Goal: Check status: Check status

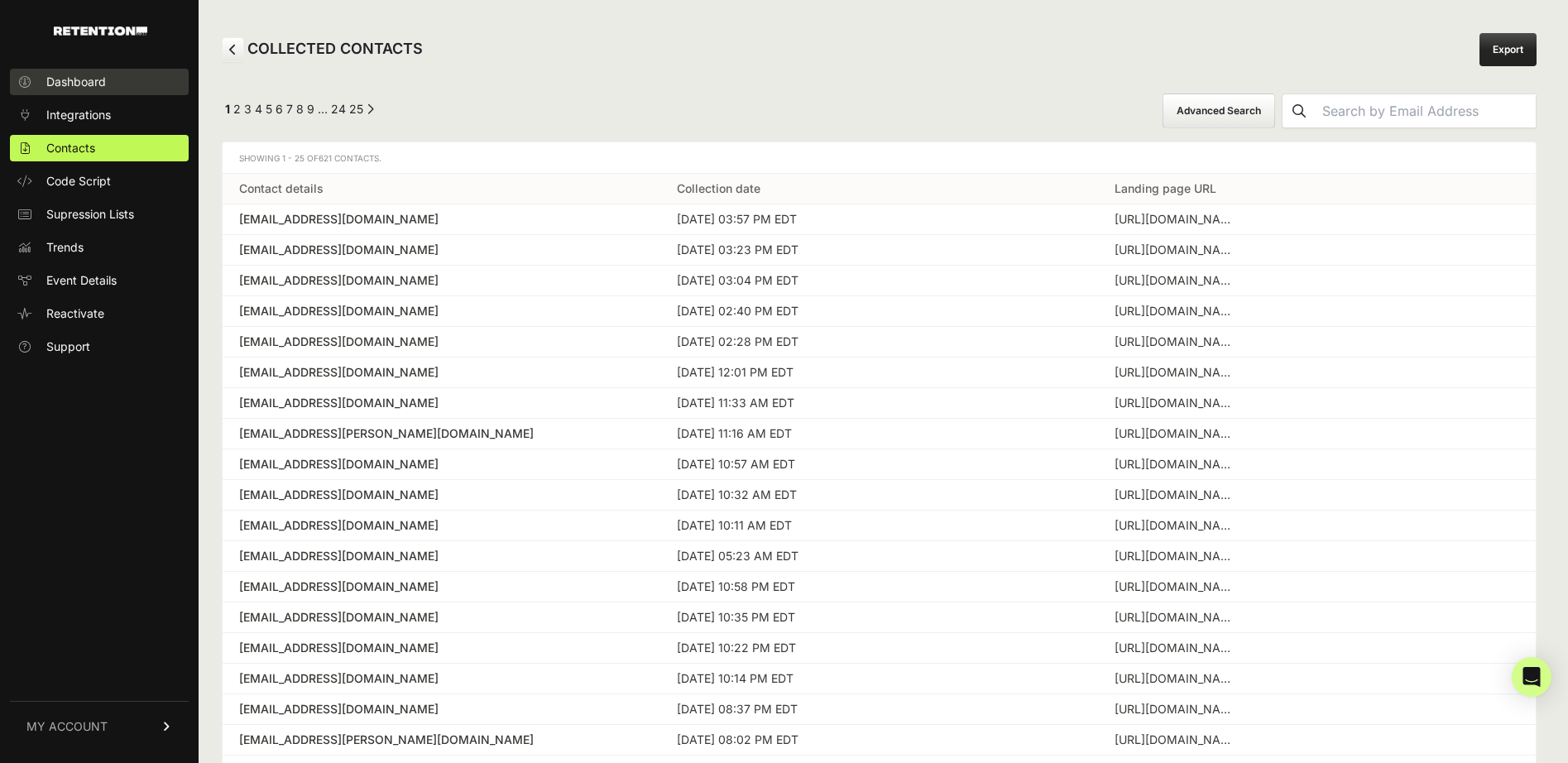
click at [64, 85] on span "Dashboard" at bounding box center [76, 82] width 60 height 16
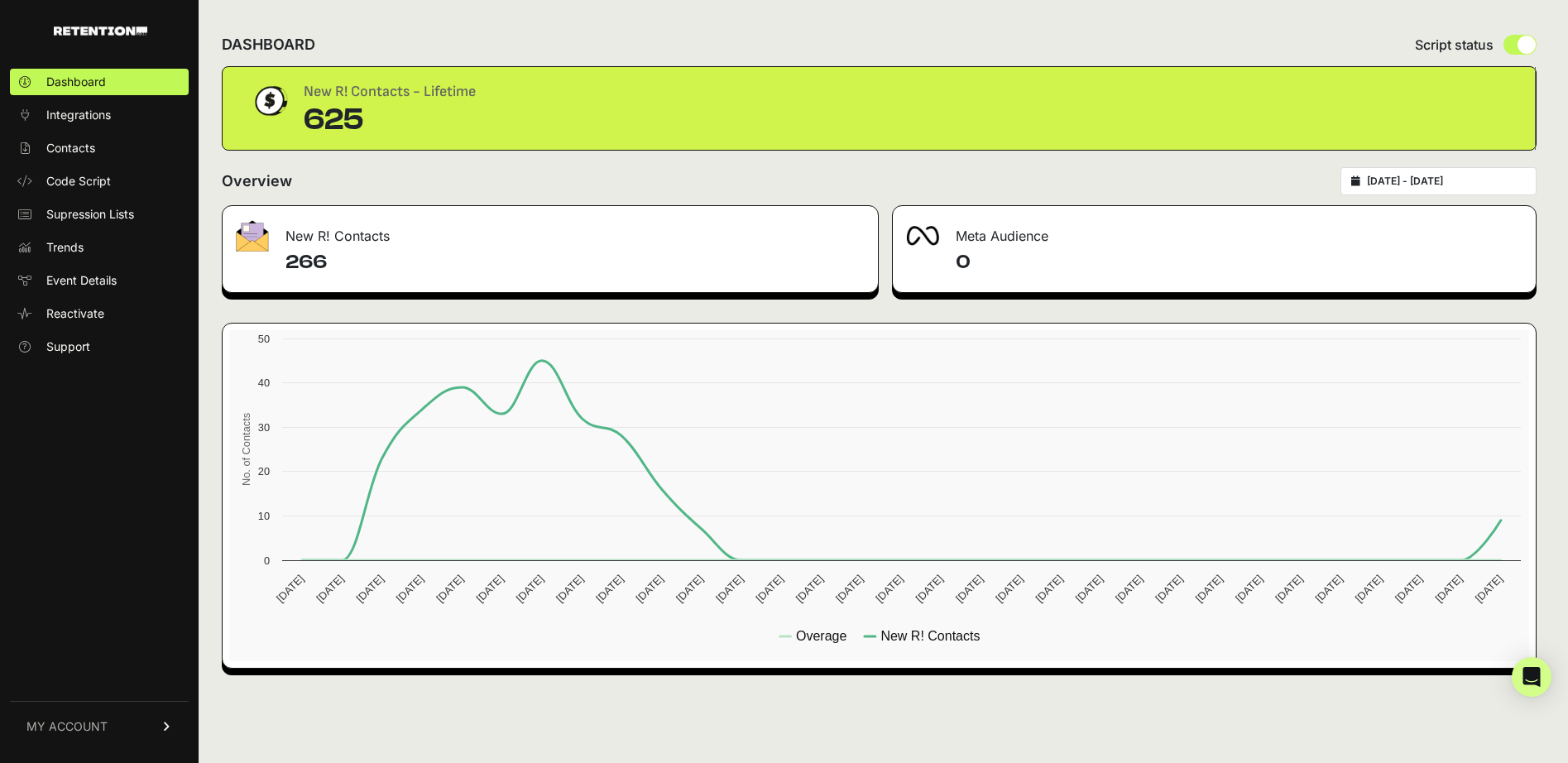
drag, startPoint x: 307, startPoint y: 116, endPoint x: 362, endPoint y: 116, distance: 55.0
click at [362, 116] on div "625" at bounding box center [390, 120] width 172 height 33
click at [1459, 183] on input "[DATE] - [DATE]" at bounding box center [1446, 181] width 159 height 13
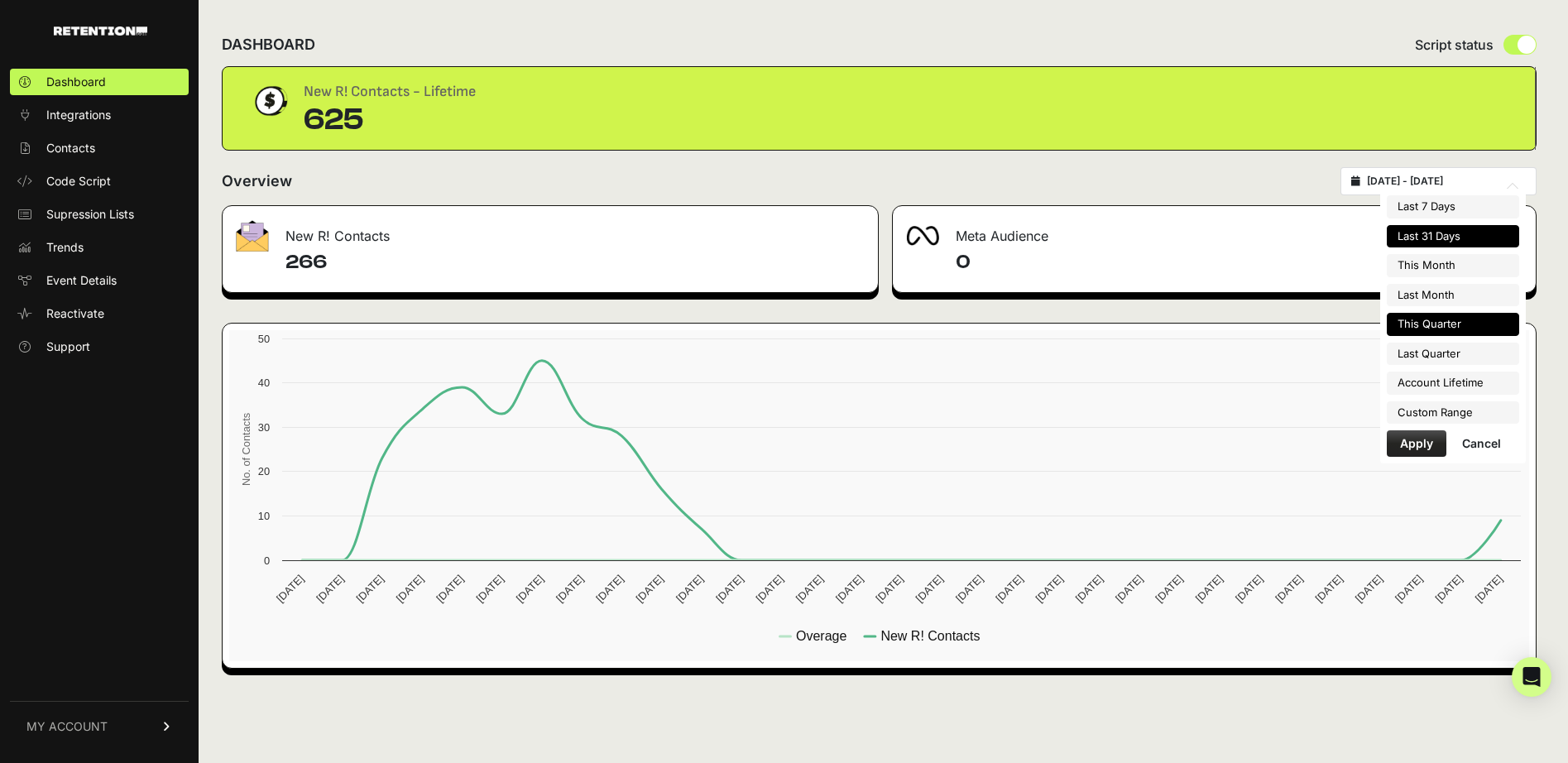
click at [1456, 334] on li "This Quarter" at bounding box center [1453, 324] width 132 height 23
type input "[DATE] - [DATE]"
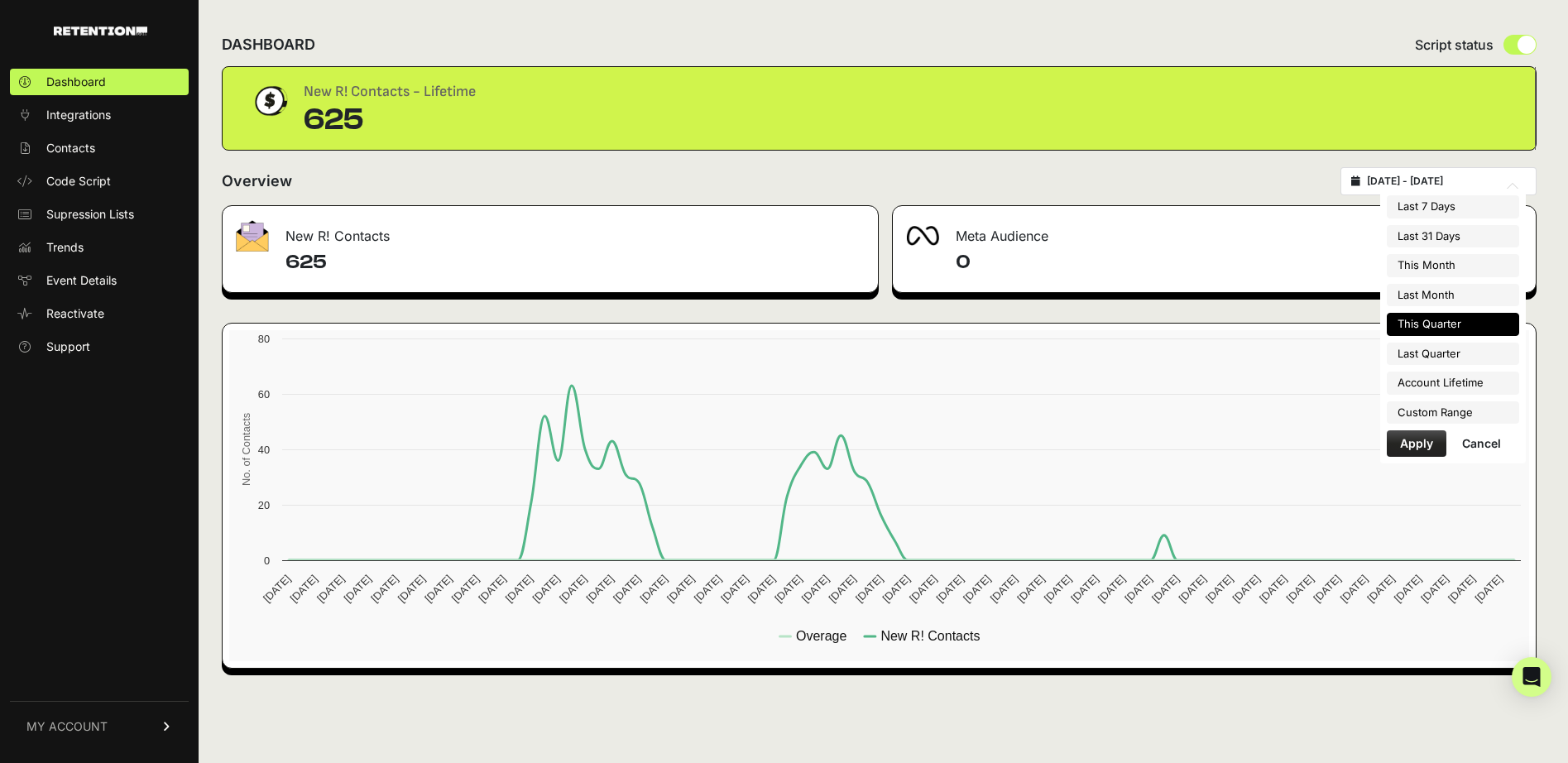
click at [1444, 179] on input "2025-07-01 - 2025-09-30" at bounding box center [1446, 181] width 159 height 13
click at [1435, 346] on li "Last Quarter" at bounding box center [1453, 354] width 132 height 23
type input "2025-04-01 - 2025-06-30"
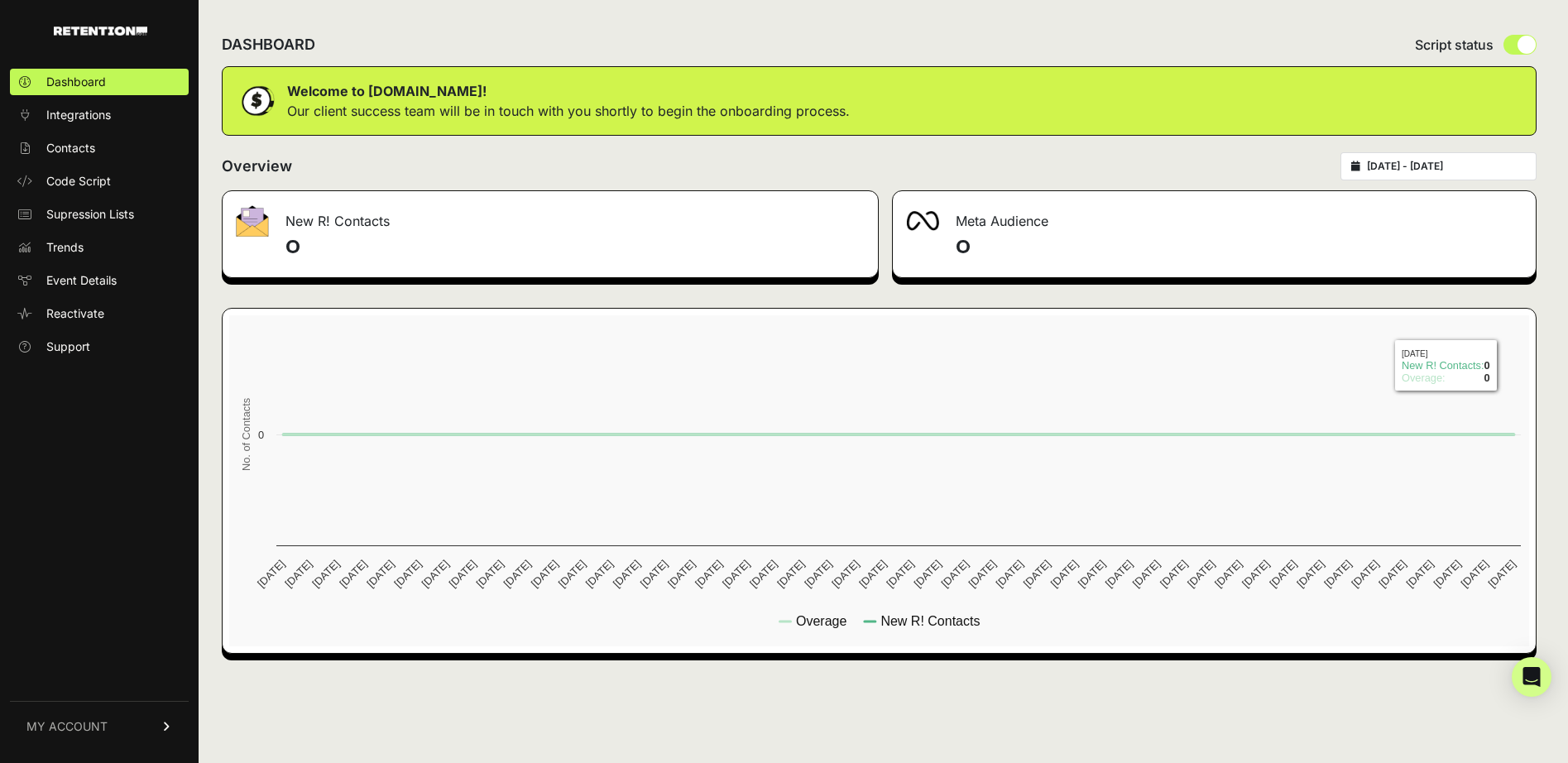
click at [1463, 162] on input "2025-04-01 - 2025-06-30" at bounding box center [1446, 166] width 159 height 13
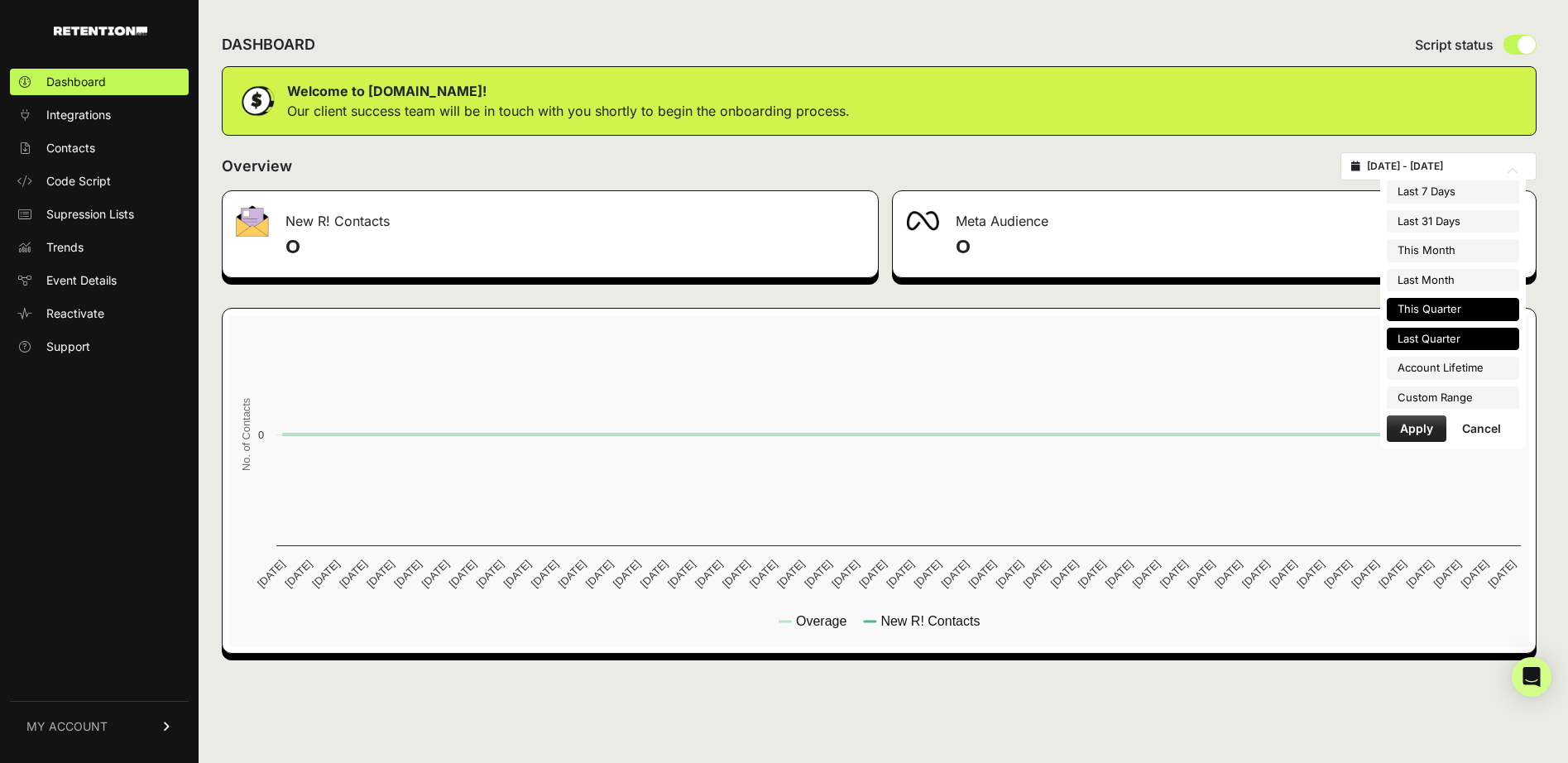
click at [1441, 301] on li "This Quarter" at bounding box center [1453, 310] width 132 height 23
type input "[DATE] - [DATE]"
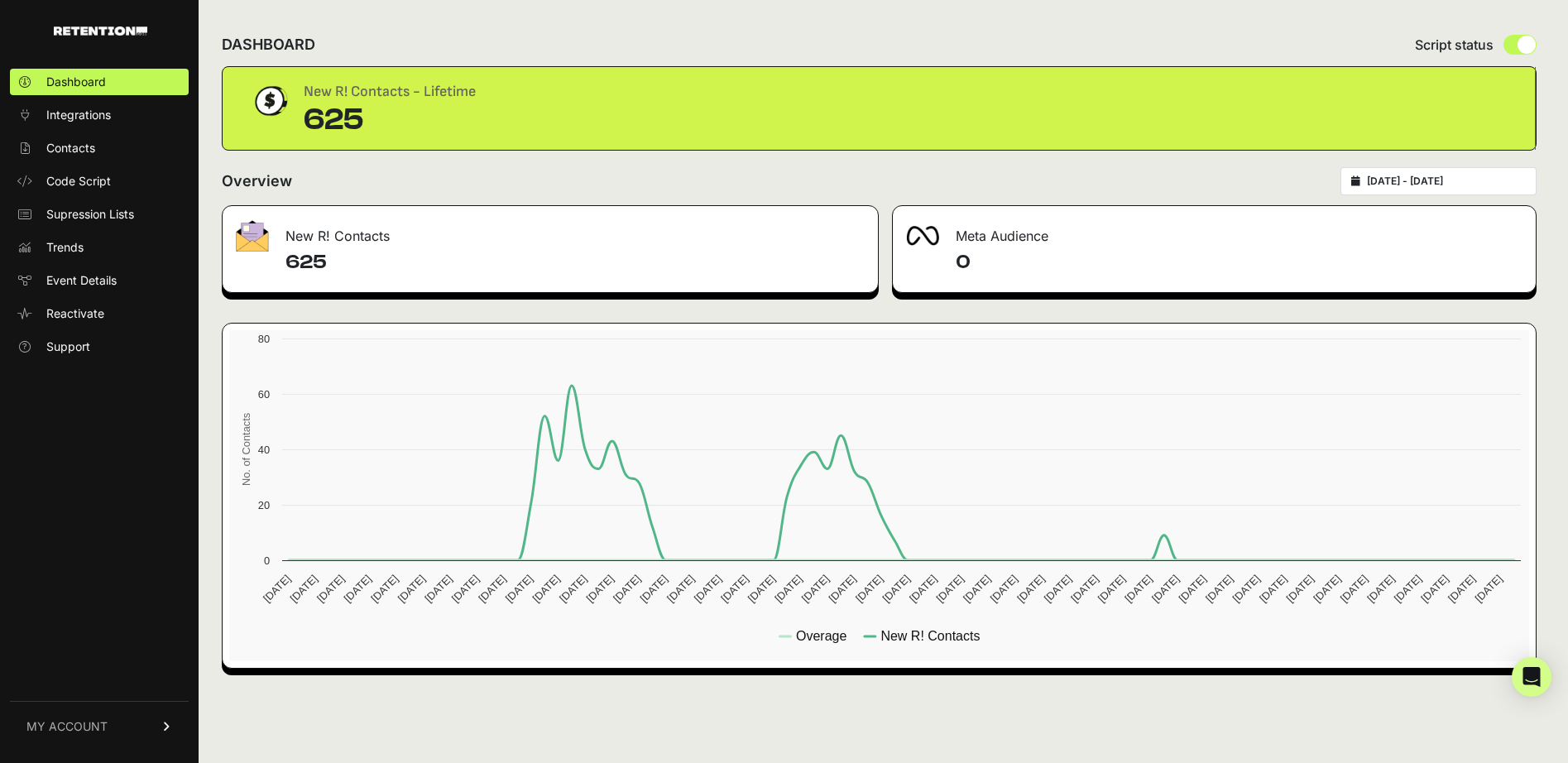
click at [1431, 182] on input "[DATE] - [DATE]" at bounding box center [1446, 181] width 159 height 13
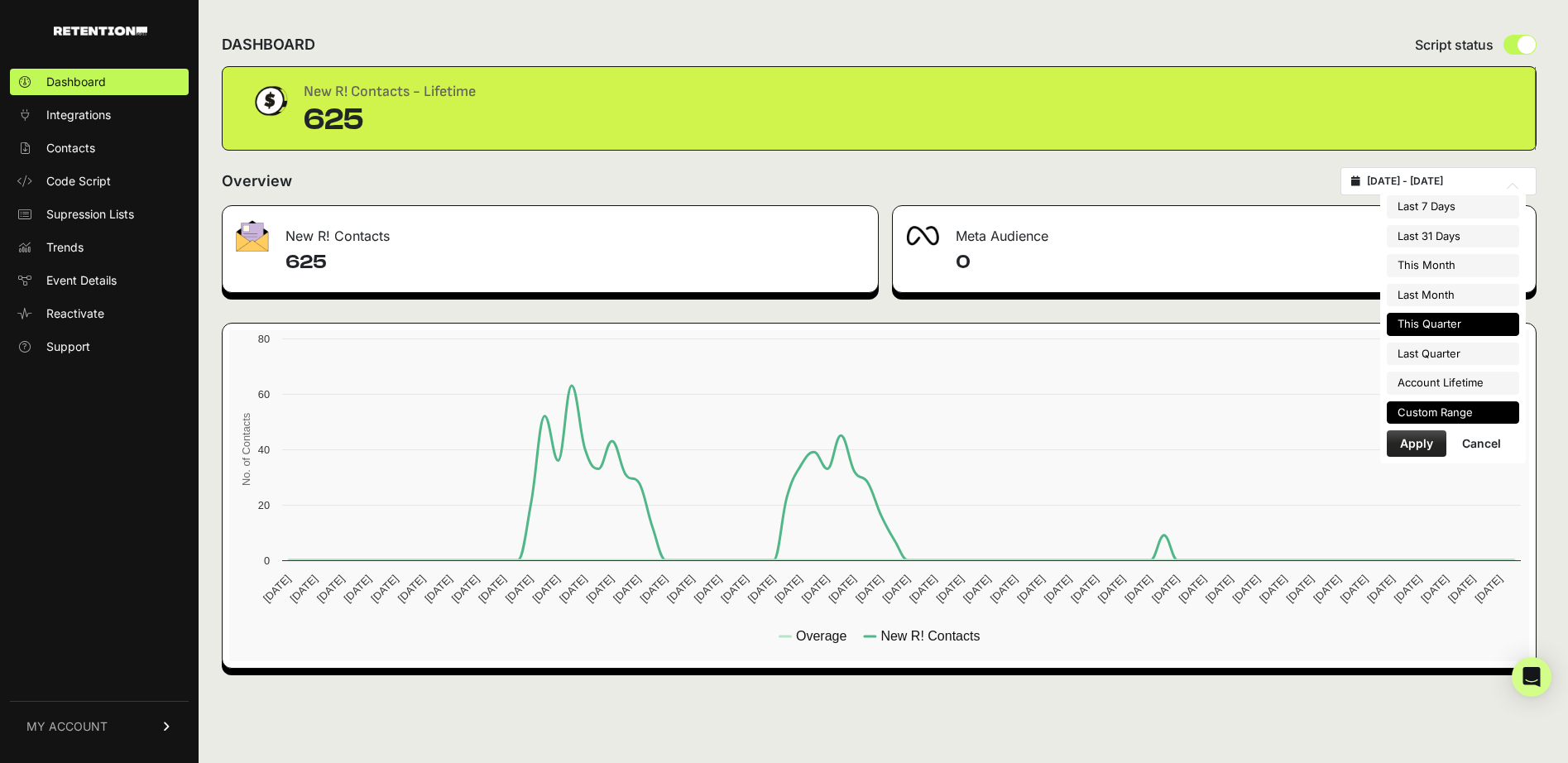
click at [1456, 413] on li "Custom Range" at bounding box center [1453, 412] width 132 height 23
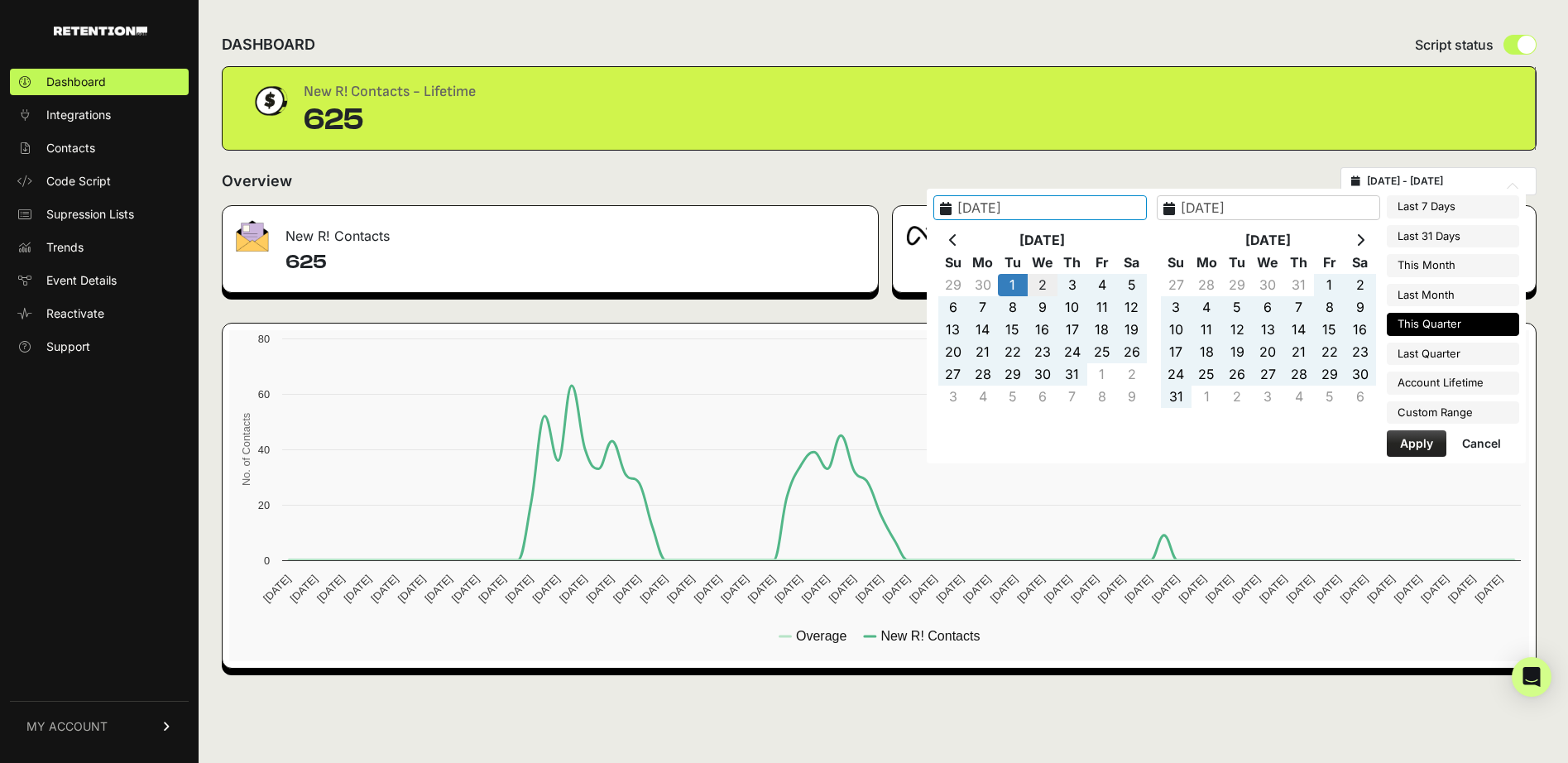
type input "[DATE]"
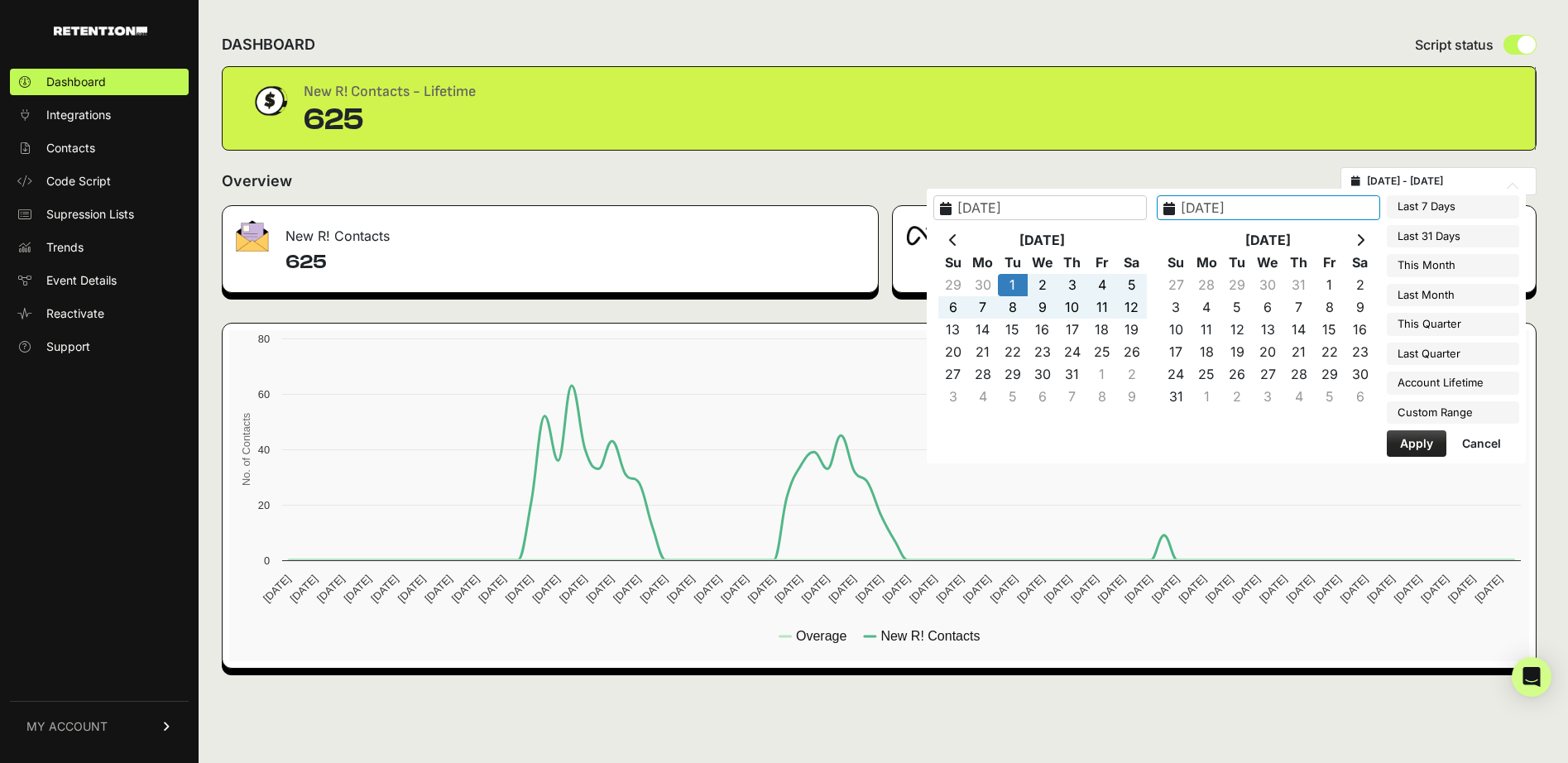
type input "[DATE]"
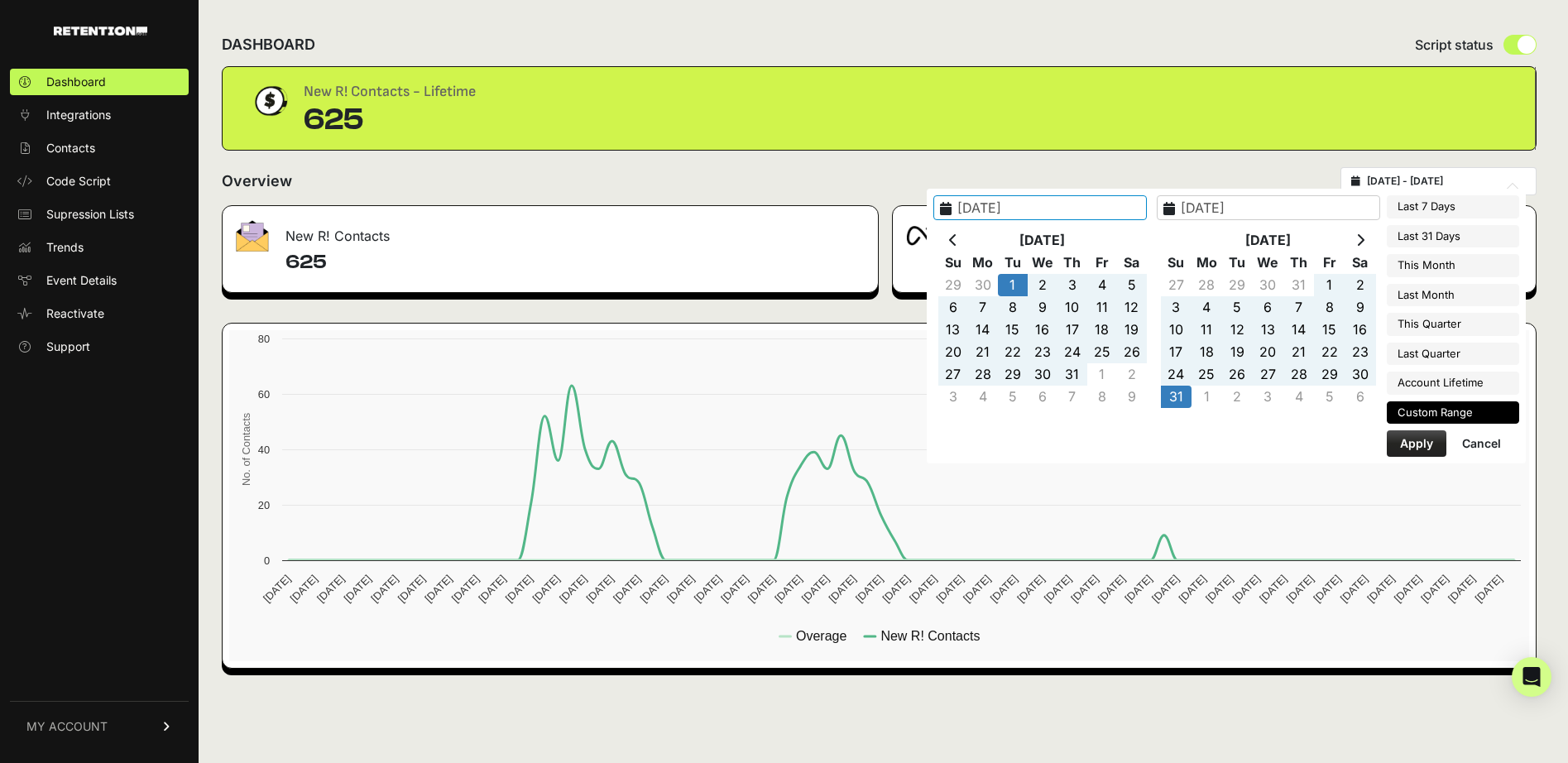
type input "[DATE]"
click at [1414, 447] on button "Apply" at bounding box center [1417, 444] width 60 height 27
type input "[DATE] - [DATE]"
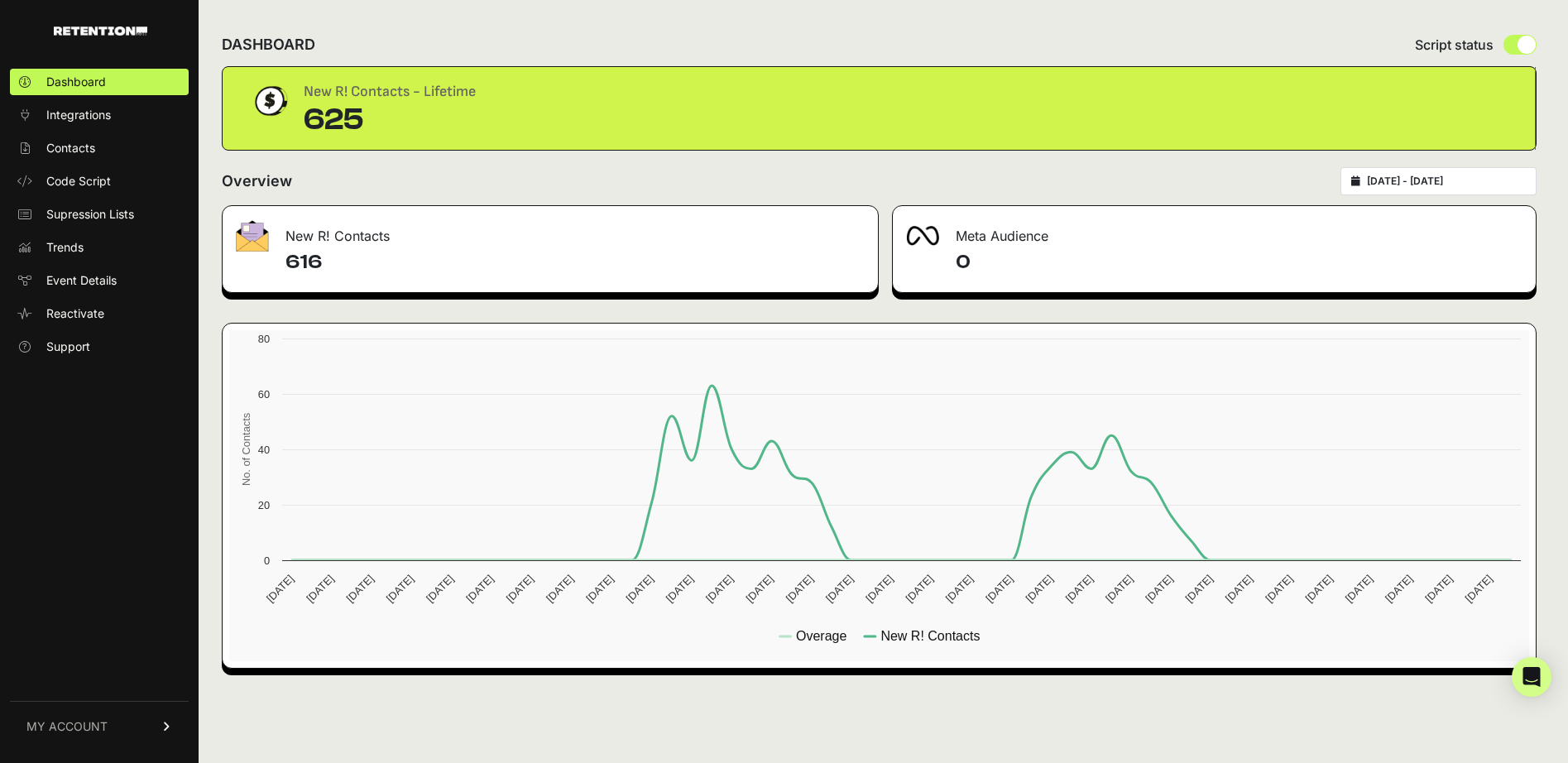
type input "[DATE]"
click at [1449, 179] on input "[DATE] - [DATE]" at bounding box center [1446, 181] width 159 height 13
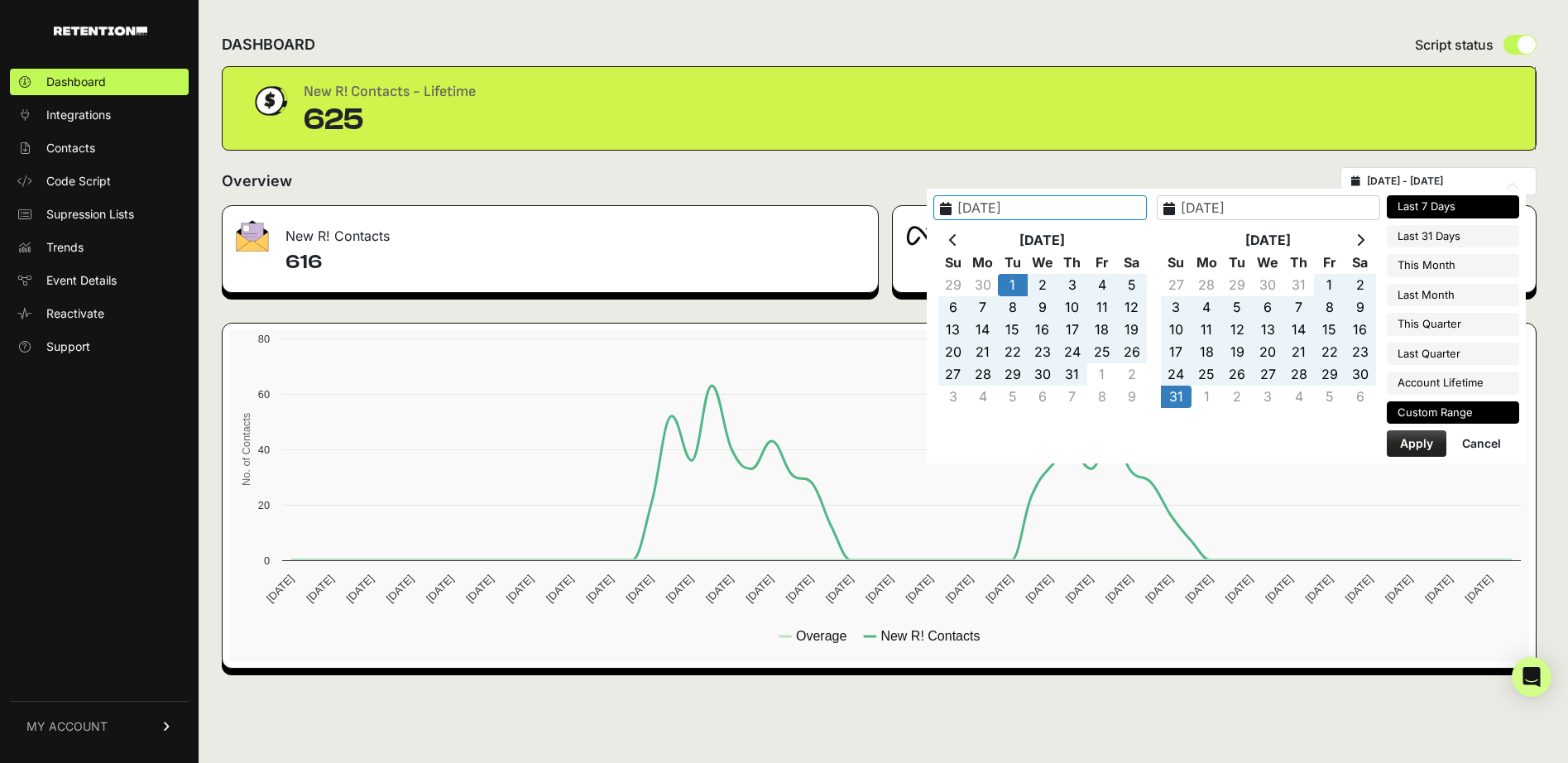
type input "[DATE]"
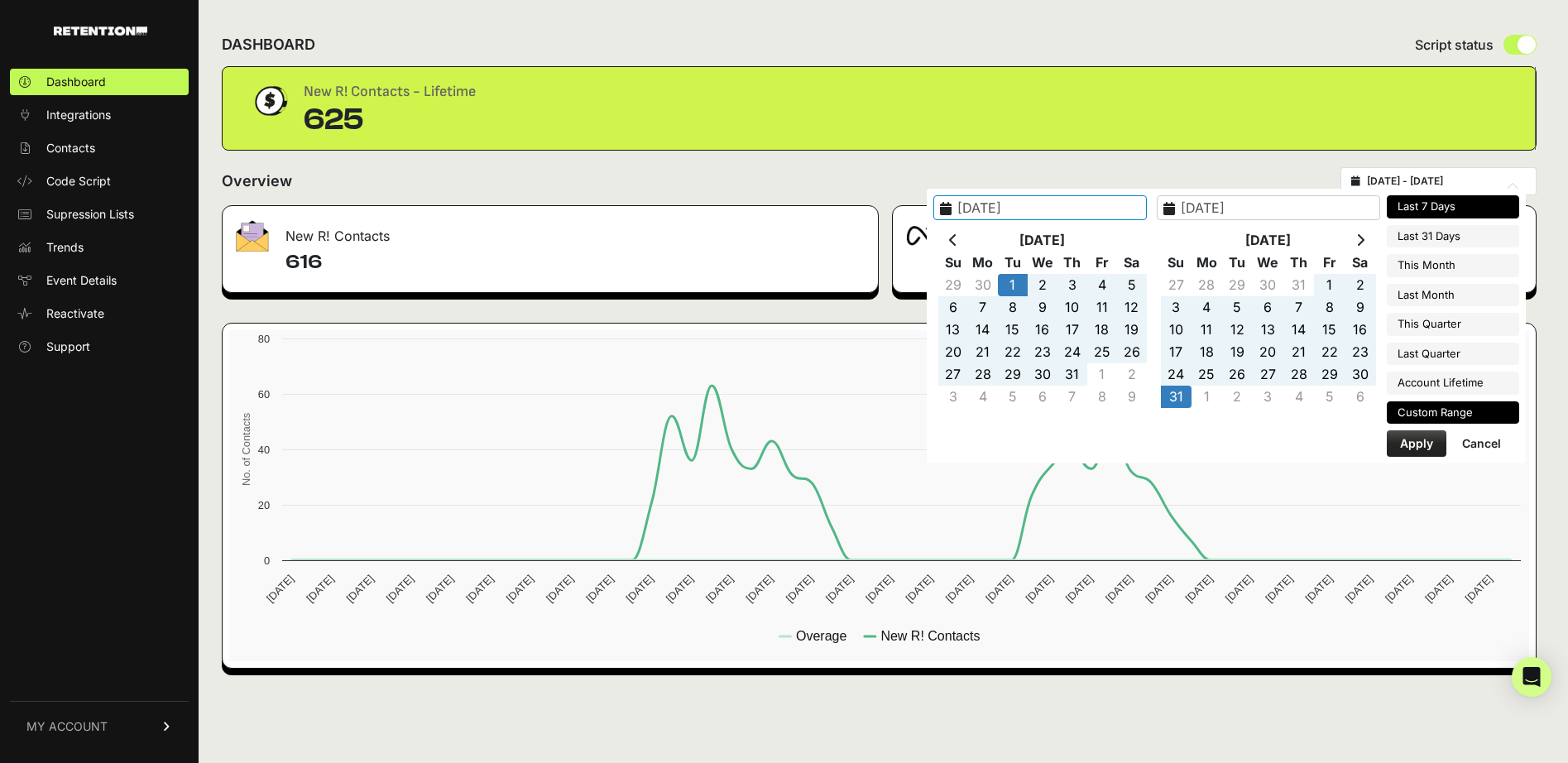
type input "[DATE]"
click at [1445, 200] on li "Last 7 Days" at bounding box center [1453, 207] width 132 height 23
type input "2025-08-29 - 2025-09-04"
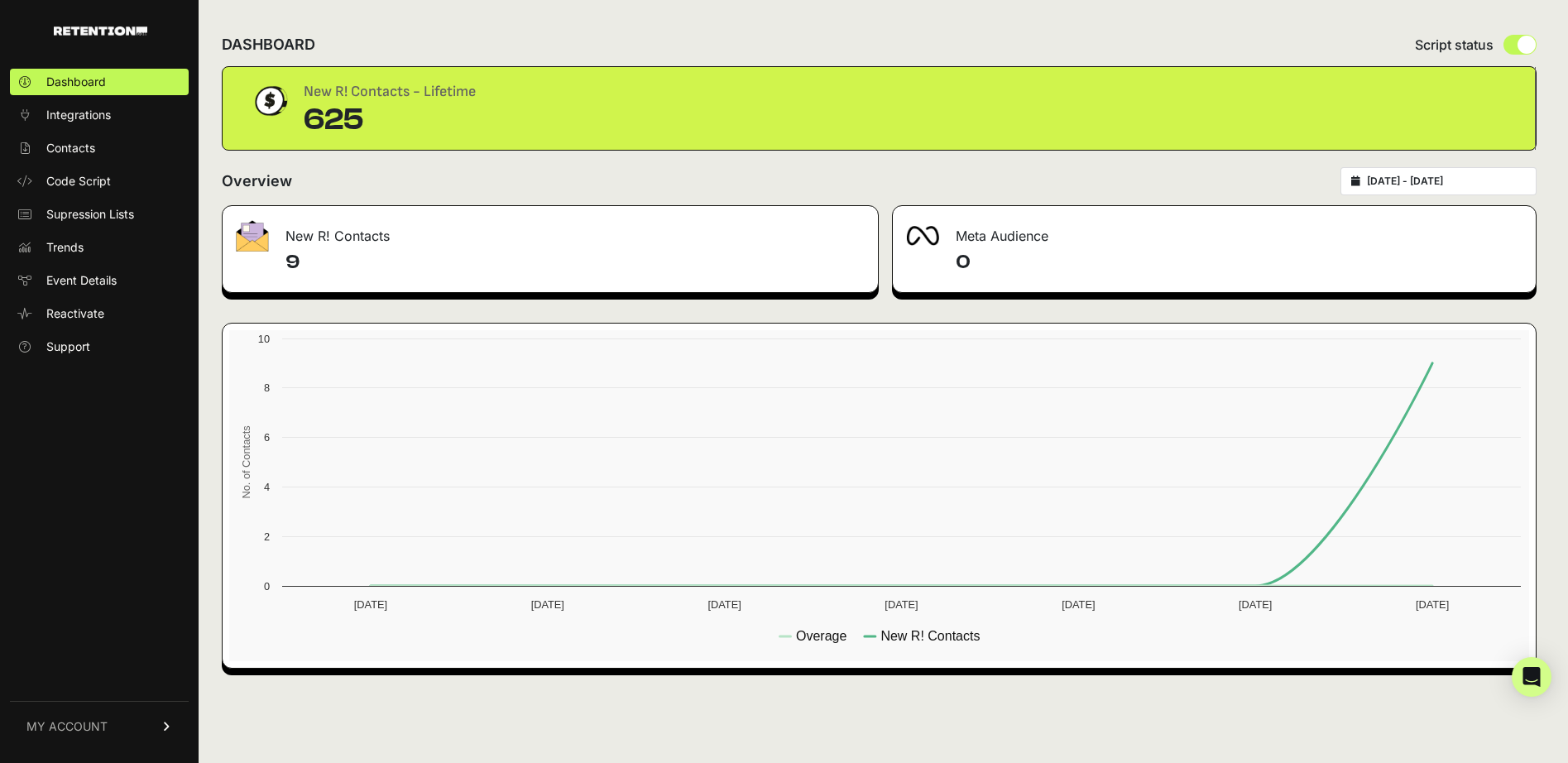
click at [1439, 188] on div "2025-08-29 - 2025-09-04" at bounding box center [1439, 181] width 196 height 29
type input "[DATE]"
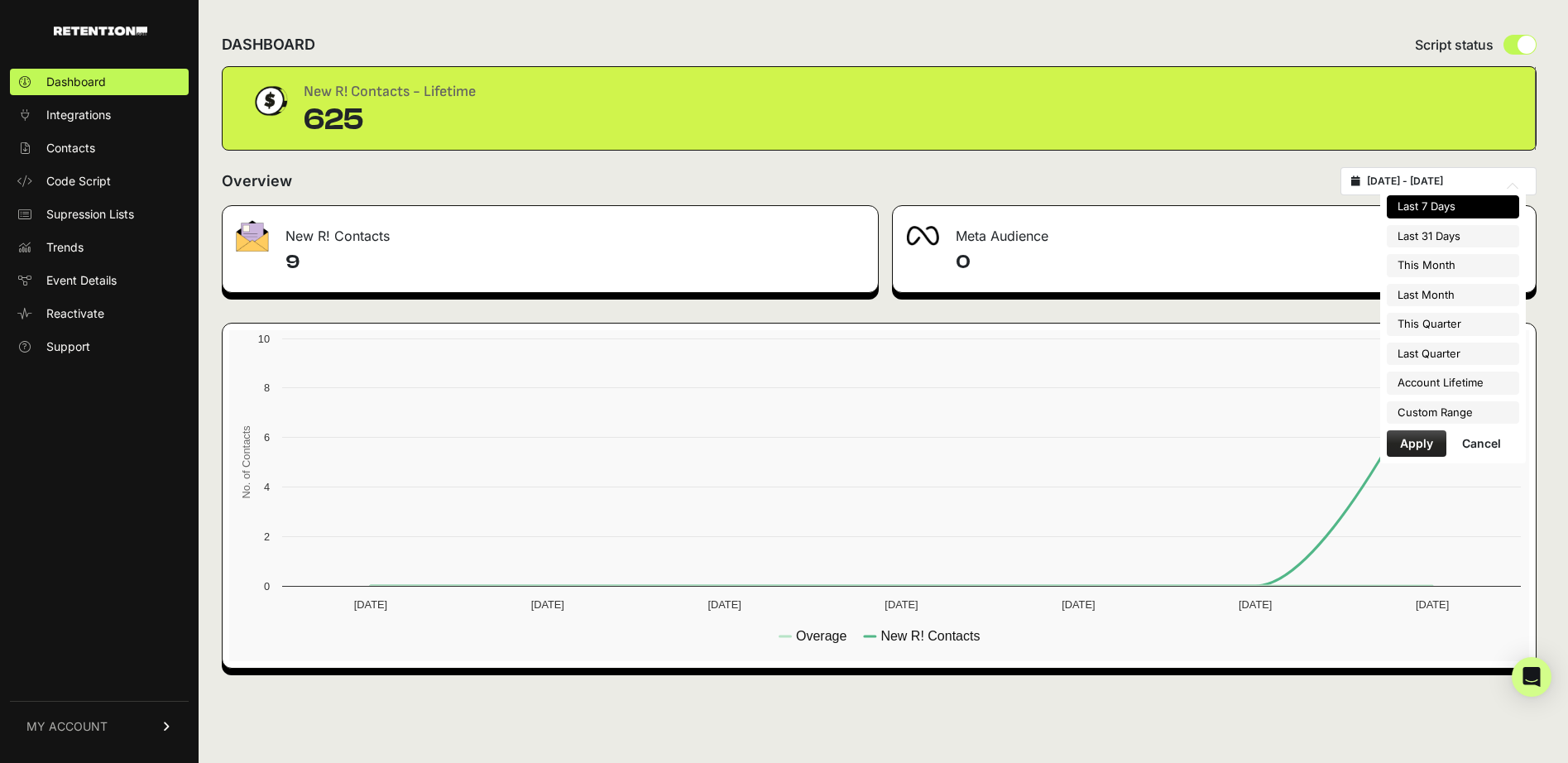
click at [1429, 178] on input "2025-08-29 - 2025-09-04" at bounding box center [1446, 181] width 159 height 13
type input "2025-09-01"
type input "2025-09-30"
type input "2025-08-29"
type input "2025-09-04"
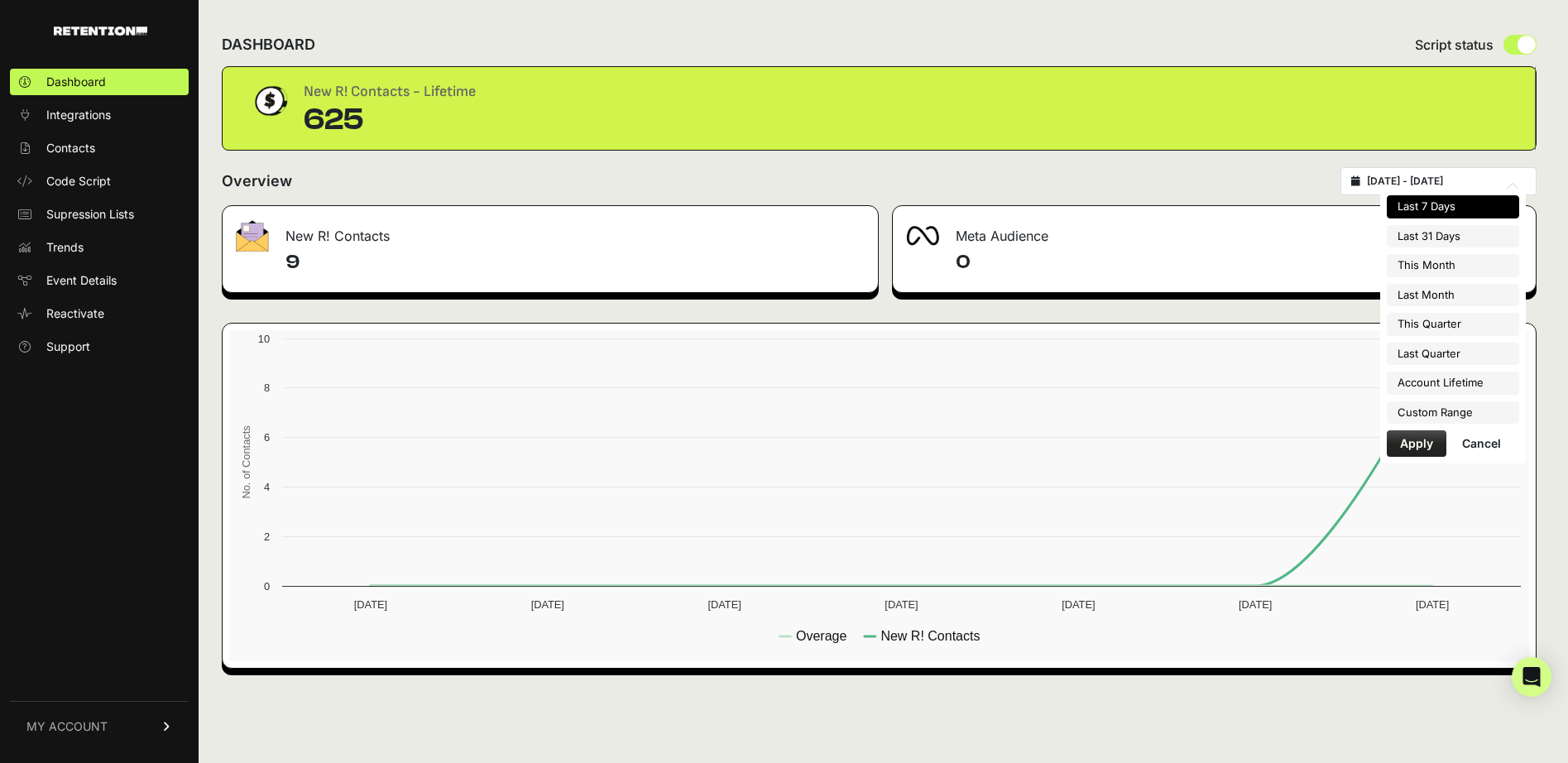
type input "2025-04-01"
type input "2025-06-30"
type input "2025-06-24"
type input "2025-09-04"
click at [1413, 406] on li "Custom Range" at bounding box center [1453, 412] width 132 height 23
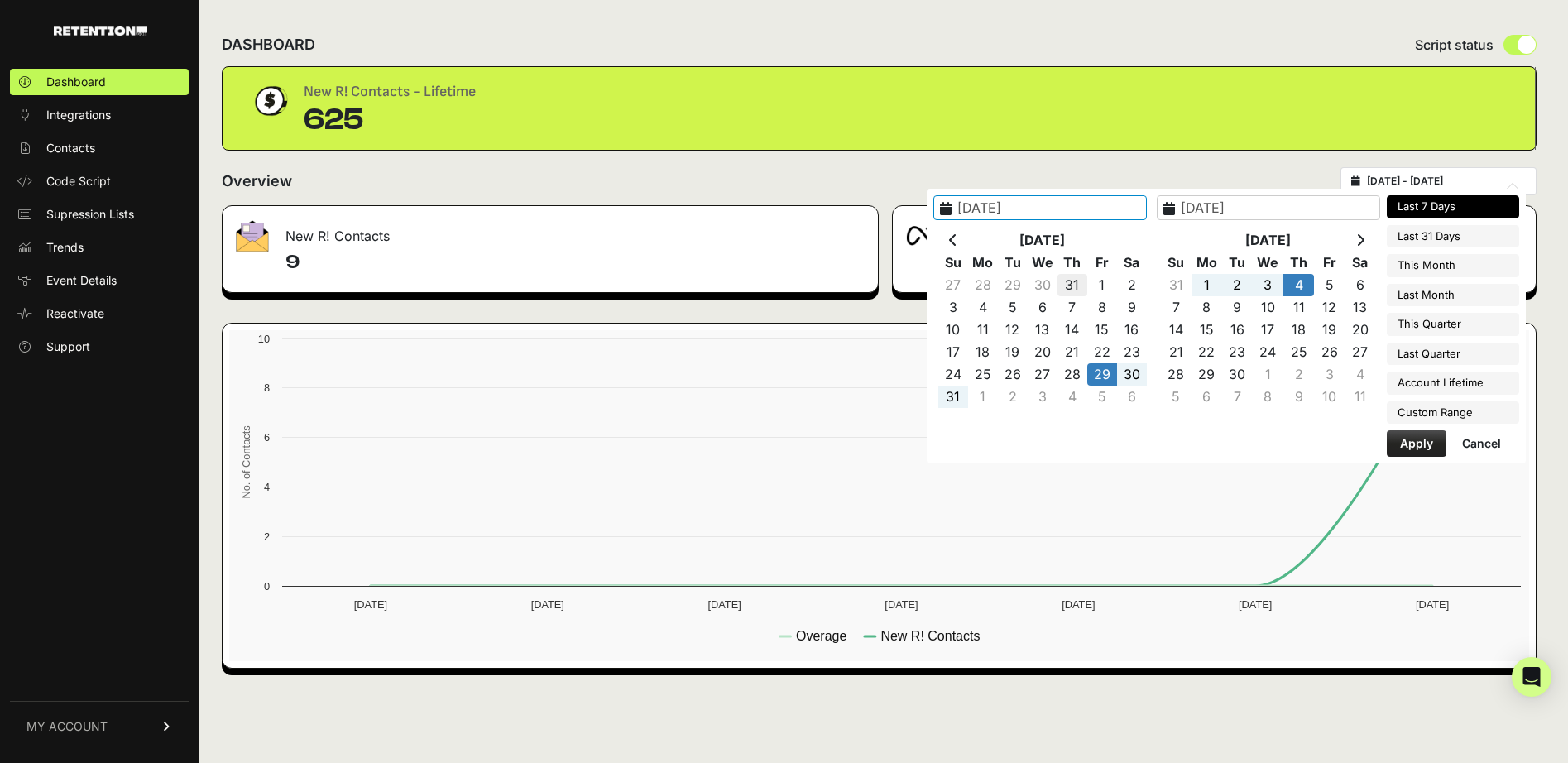
type input "2025-08-01"
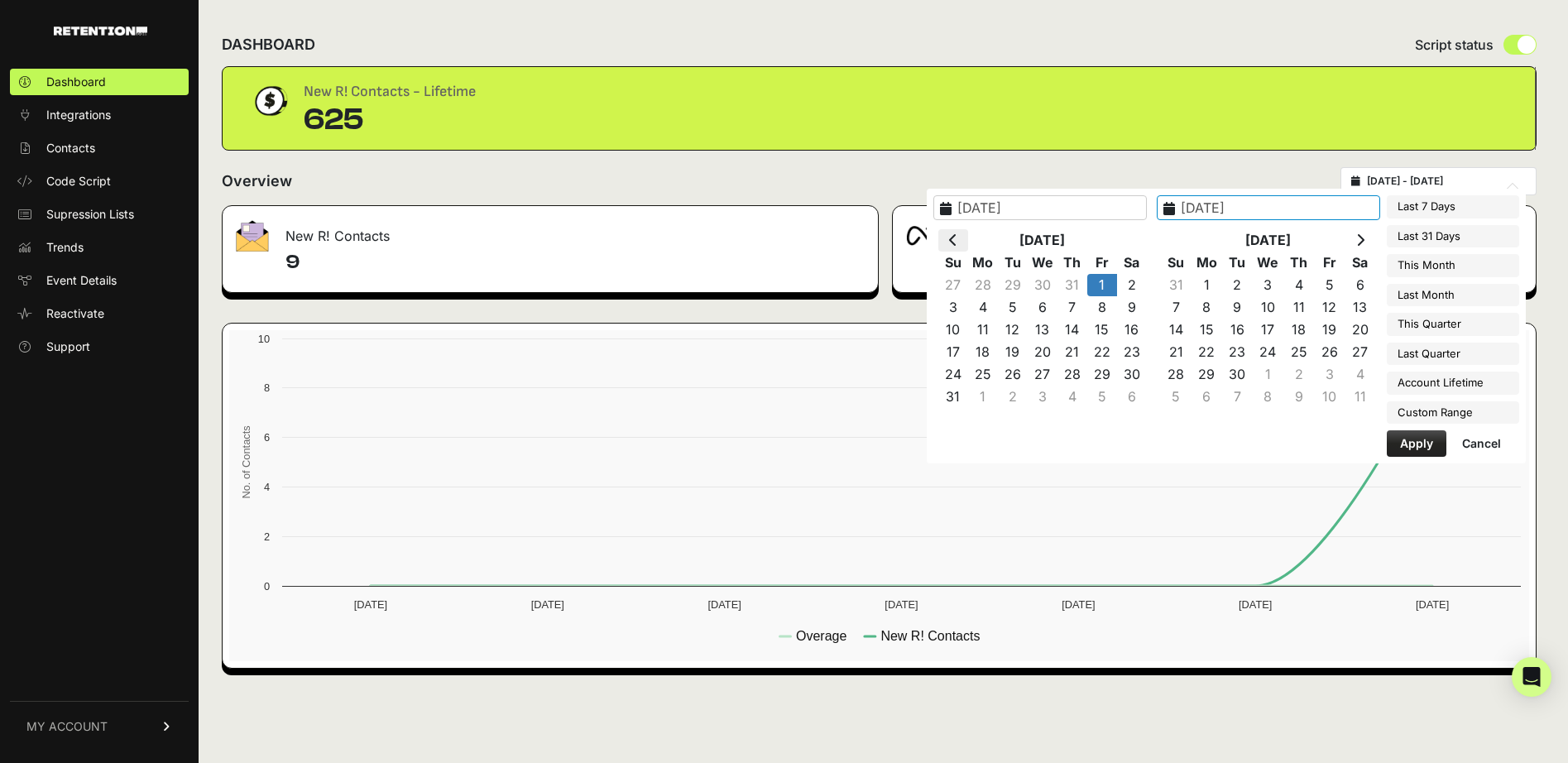
click at [958, 243] on icon at bounding box center [953, 240] width 9 height 13
type input "2025-07-01"
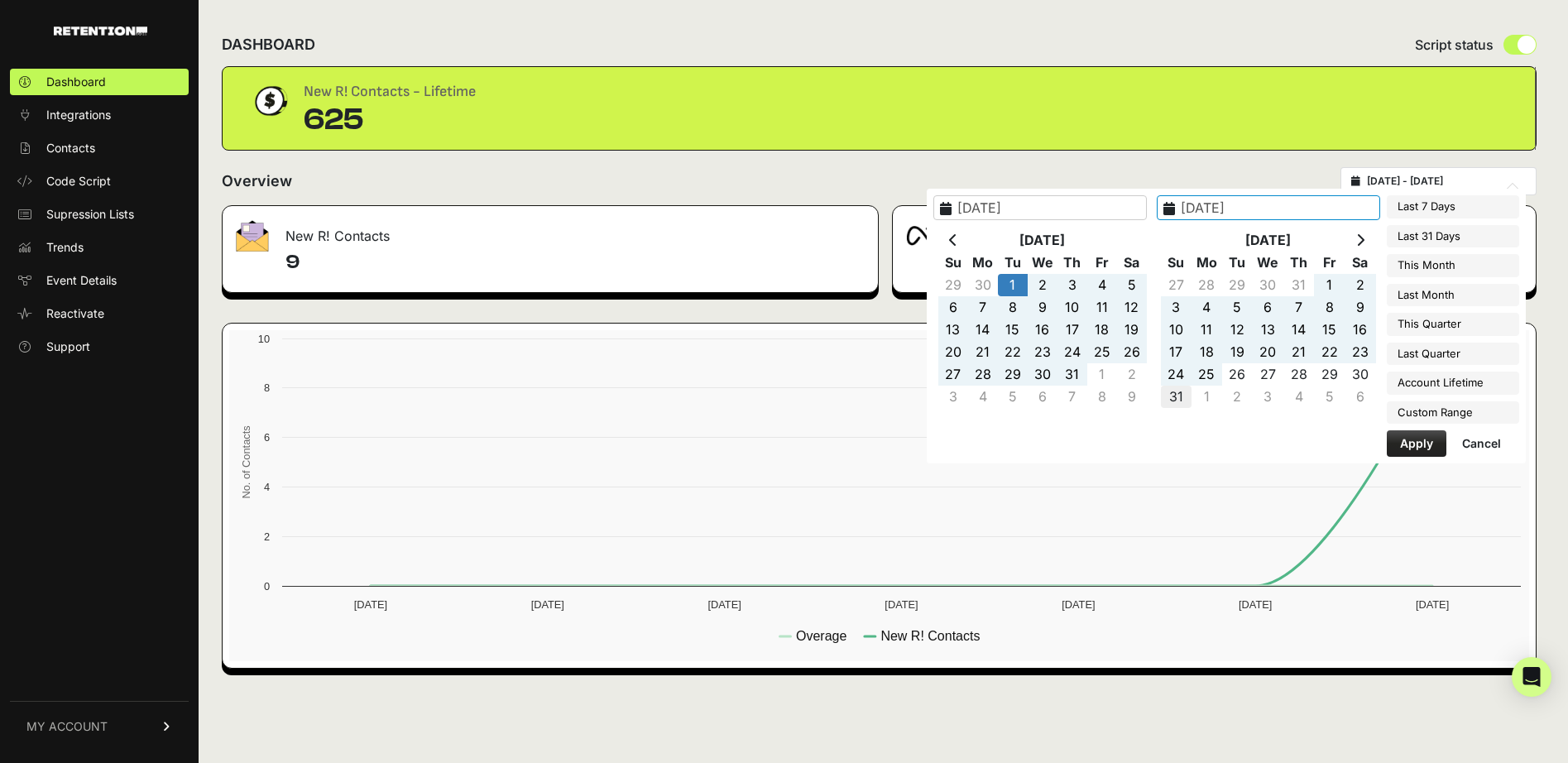
type input "2025-08-31"
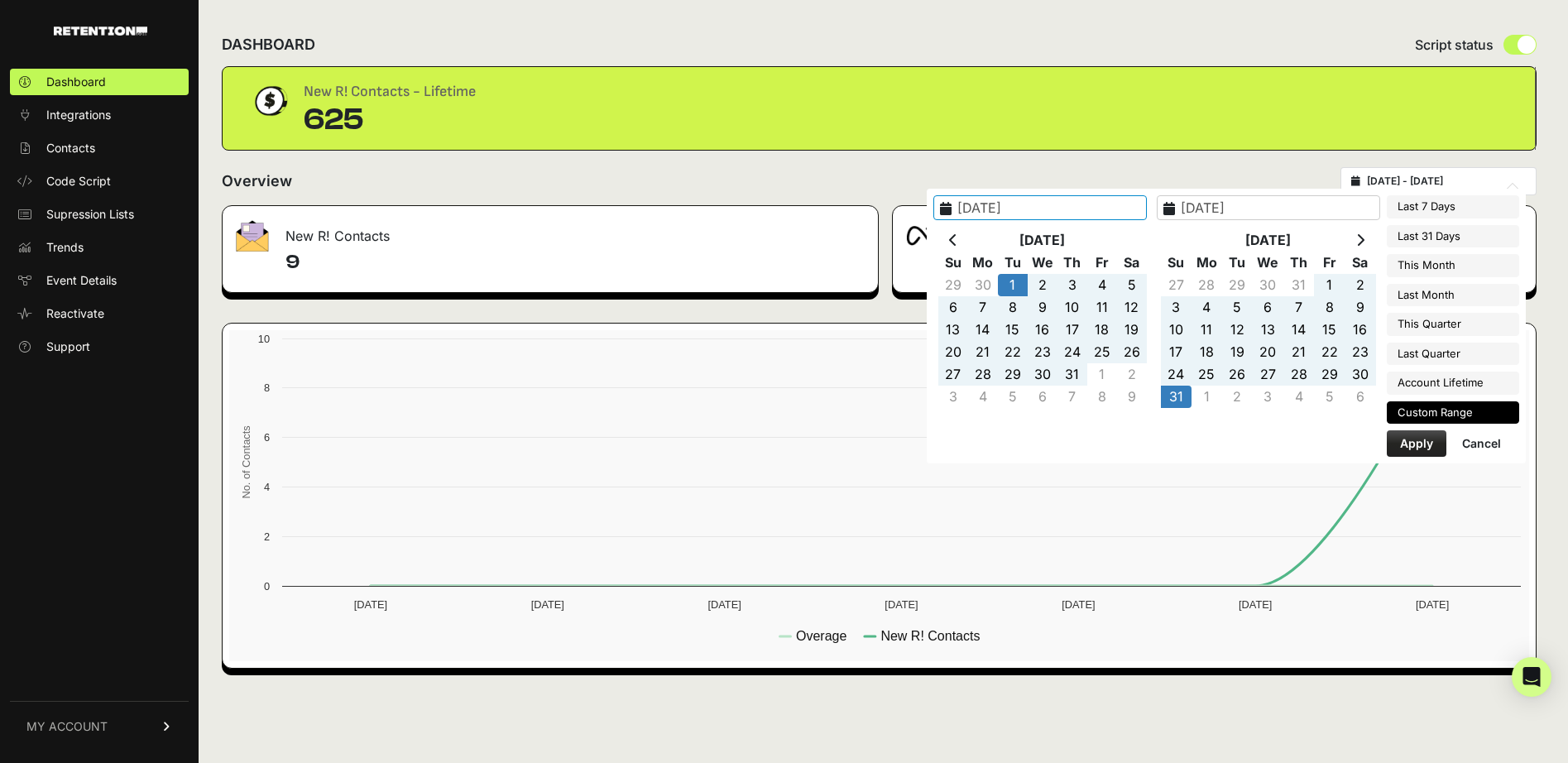
type input "2025-07-01"
click at [1422, 448] on button "Apply" at bounding box center [1417, 444] width 60 height 27
type input "2025-07-01 - 2025-08-31"
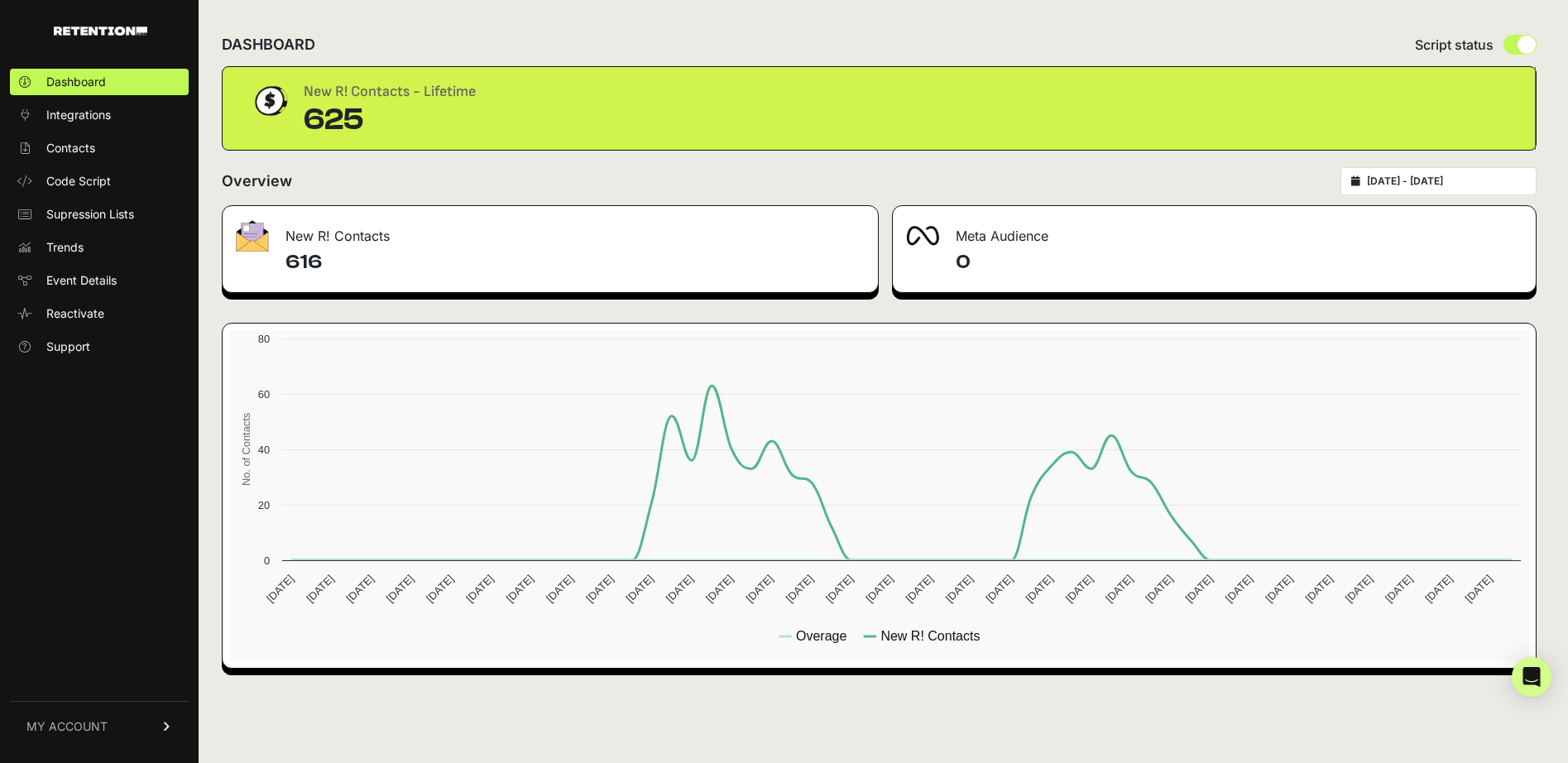
click at [1445, 181] on input "[DATE] - [DATE]" at bounding box center [1446, 181] width 159 height 13
type input "[DATE]"
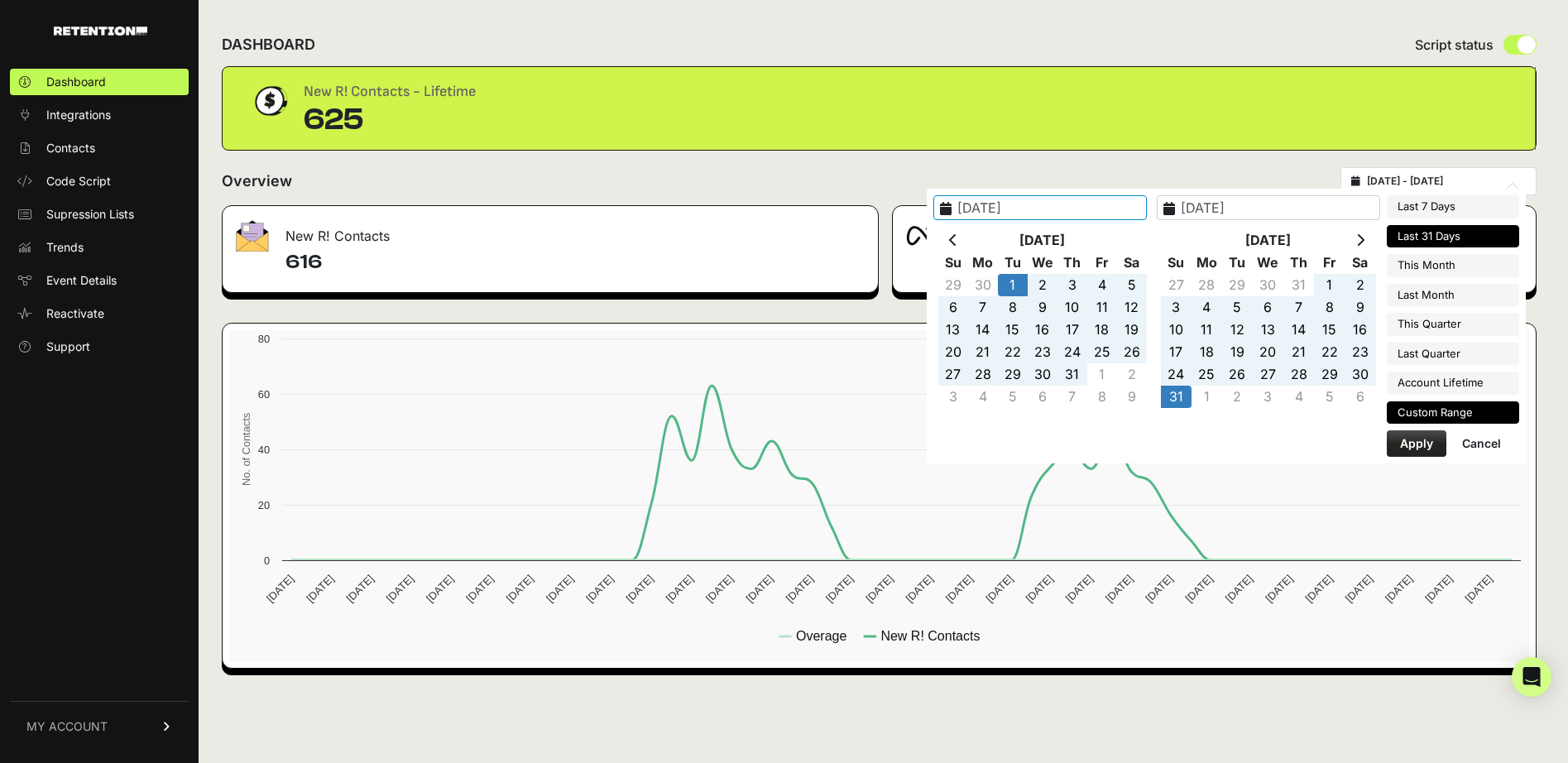
type input "[DATE]"
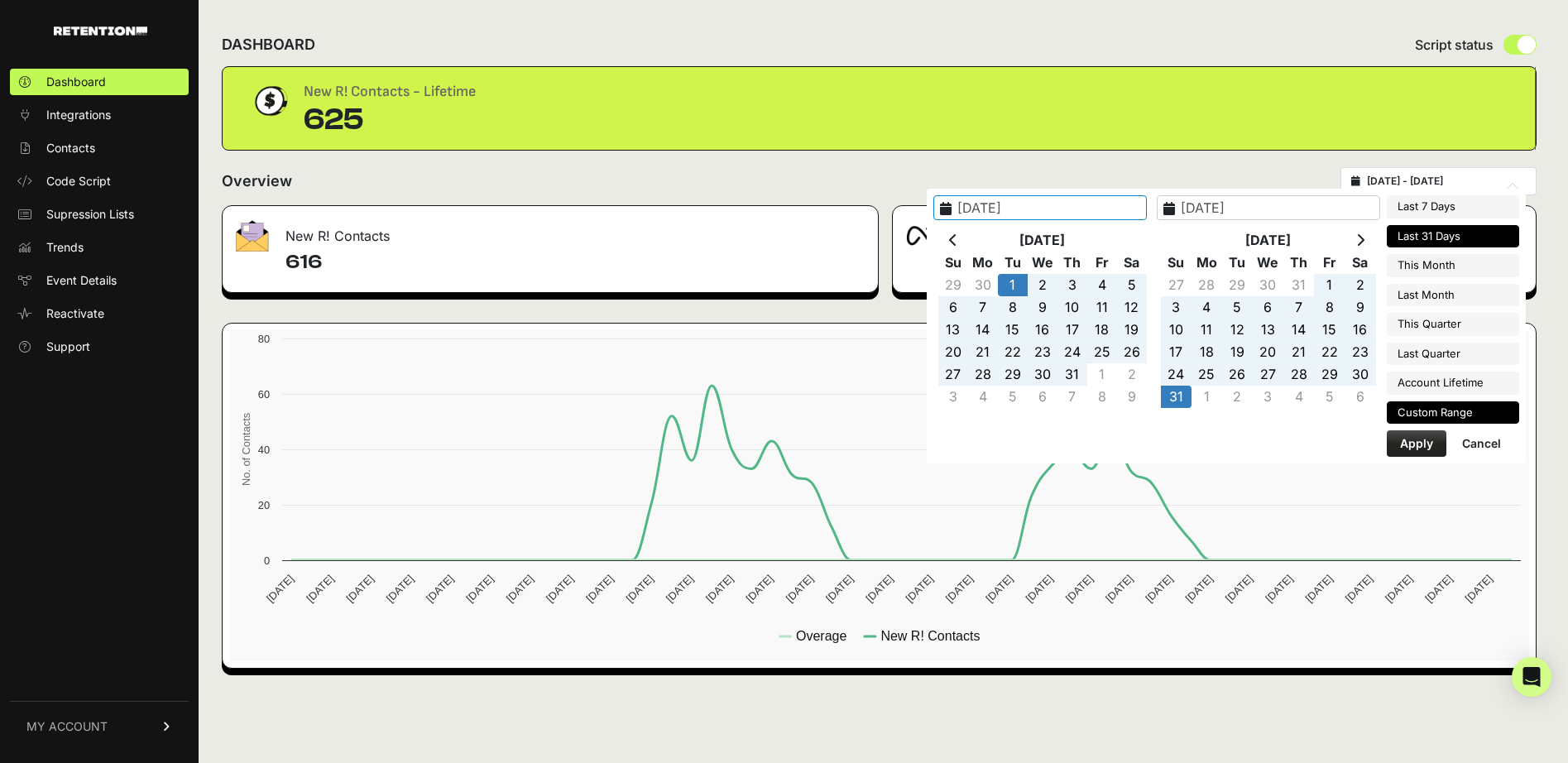
type input "[DATE]"
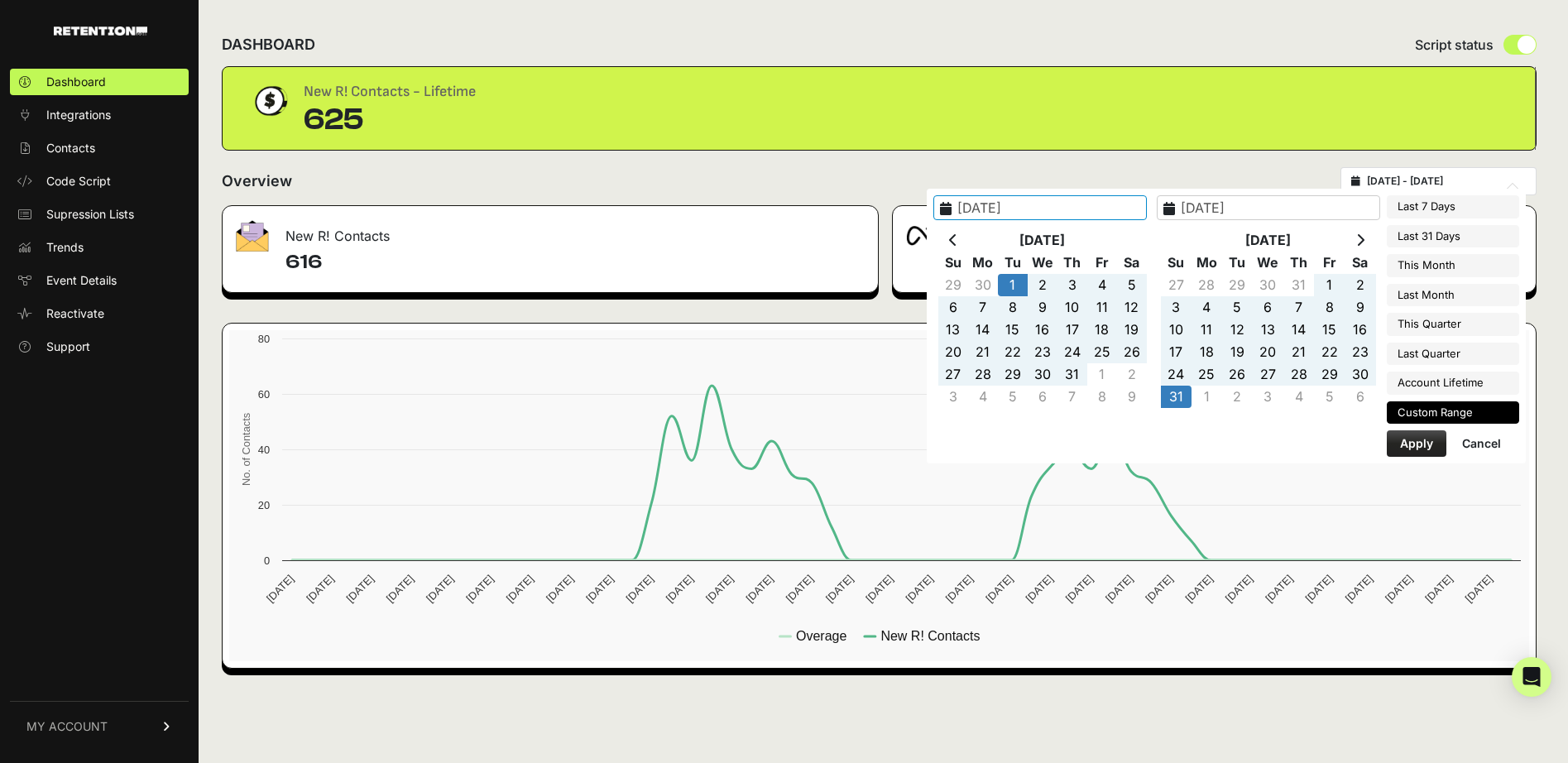
type input "[DATE]"
click at [1439, 284] on li "Last Month" at bounding box center [1453, 296] width 132 height 23
type input "[DATE] - [DATE]"
